Goal: Find specific page/section: Find specific page/section

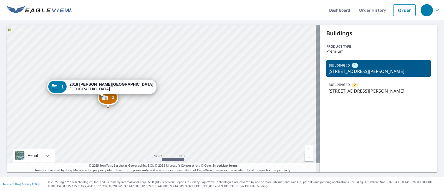
drag, startPoint x: 97, startPoint y: 99, endPoint x: 118, endPoint y: 109, distance: 23.2
click at [118, 108] on div "2 [STREET_ADDRESS][PERSON_NAME] 1 [STREET_ADDRESS][PERSON_NAME]" at bounding box center [163, 99] width 313 height 148
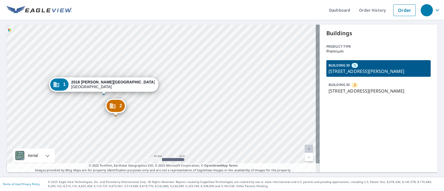
drag, startPoint x: 325, startPoint y: 91, endPoint x: 391, endPoint y: 92, distance: 66.8
click at [391, 92] on p "[STREET_ADDRESS][PERSON_NAME]" at bounding box center [378, 91] width 100 height 7
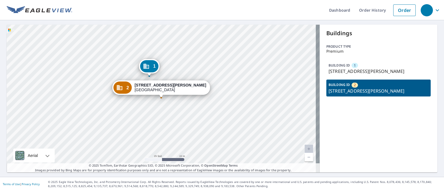
click at [383, 135] on div "Buildings Product type Premium BUILDING ID 1 [STREET_ADDRESS][PERSON_NAME] BUIL…" at bounding box center [378, 99] width 118 height 148
drag, startPoint x: 419, startPoint y: 90, endPoint x: 322, endPoint y: 93, distance: 96.5
click at [326, 93] on div "BUILDING ID [GEOGRAPHIC_DATA][STREET_ADDRESS][PERSON_NAME]" at bounding box center [378, 88] width 104 height 17
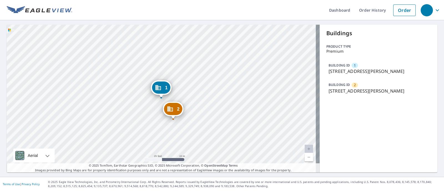
copy p "[STREET_ADDRESS][PERSON_NAME]"
